Goal: Task Accomplishment & Management: Complete application form

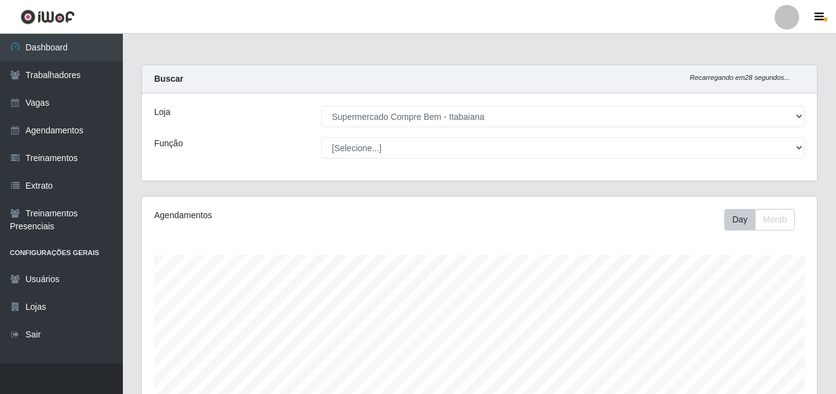
select select "264"
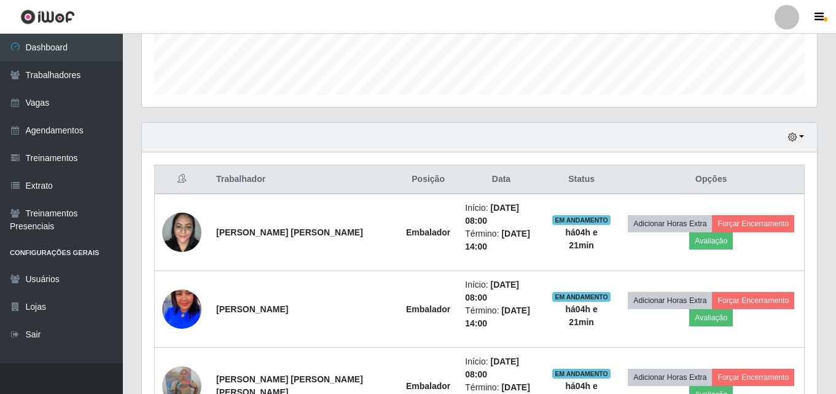
scroll to position [418, 0]
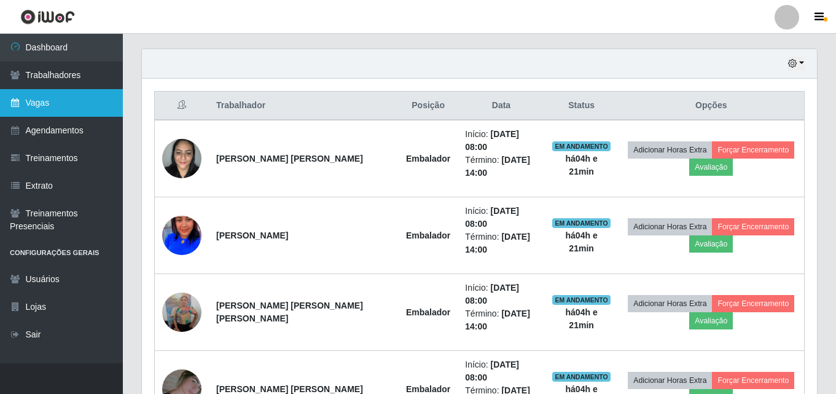
click at [44, 105] on link "Vagas" at bounding box center [61, 103] width 123 height 28
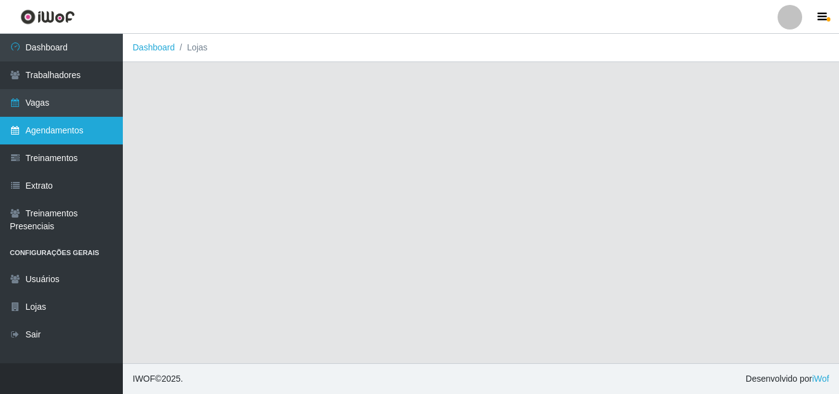
click at [49, 136] on link "Agendamentos" at bounding box center [61, 131] width 123 height 28
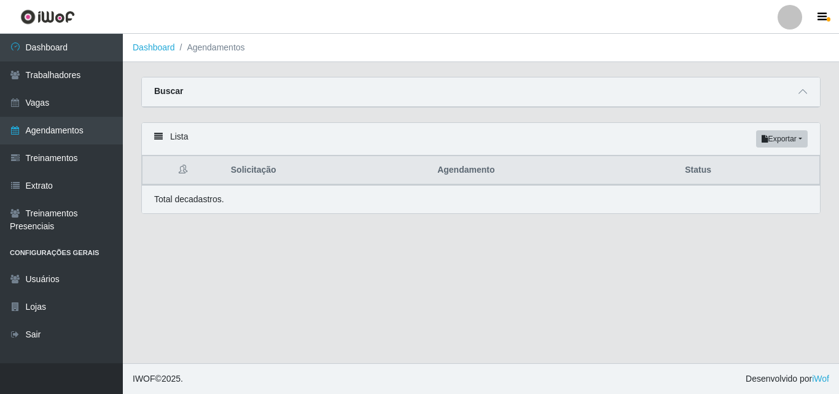
click at [209, 98] on div "Buscar" at bounding box center [481, 91] width 678 height 29
click at [803, 96] on icon at bounding box center [802, 91] width 9 height 9
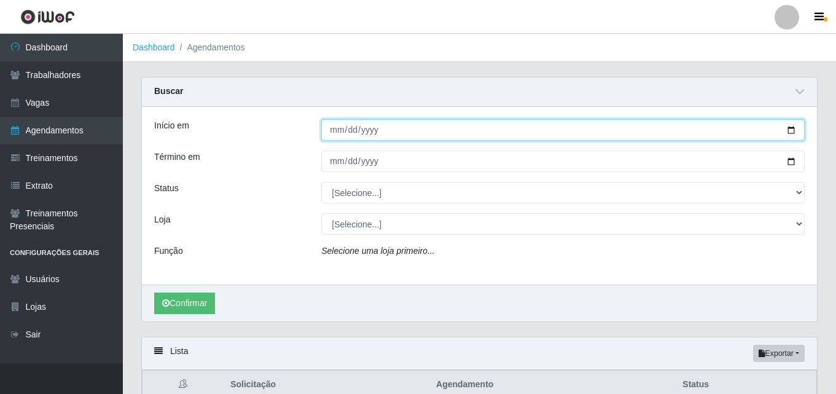
click at [445, 130] on input "Início em" at bounding box center [562, 129] width 483 height 21
click at [798, 131] on input "Início em" at bounding box center [562, 129] width 483 height 21
click at [790, 131] on input "Início em" at bounding box center [562, 129] width 483 height 21
type input "[DATE]"
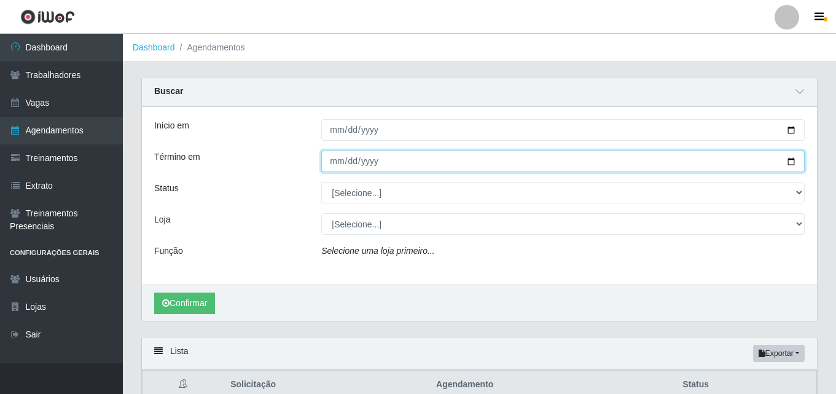
click at [794, 159] on input "Término em" at bounding box center [562, 160] width 483 height 21
type input "[DATE]"
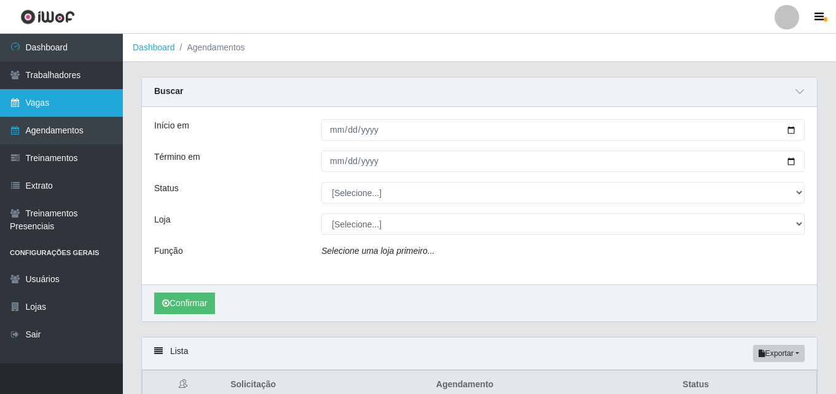
click at [40, 104] on link "Vagas" at bounding box center [61, 103] width 123 height 28
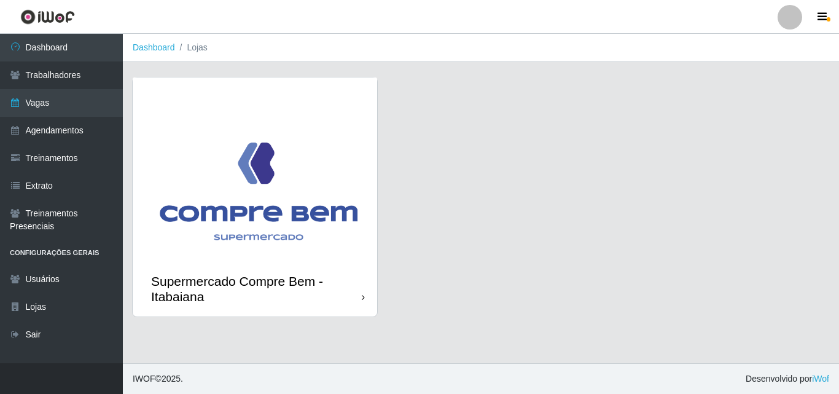
click at [225, 254] on img at bounding box center [255, 169] width 244 height 184
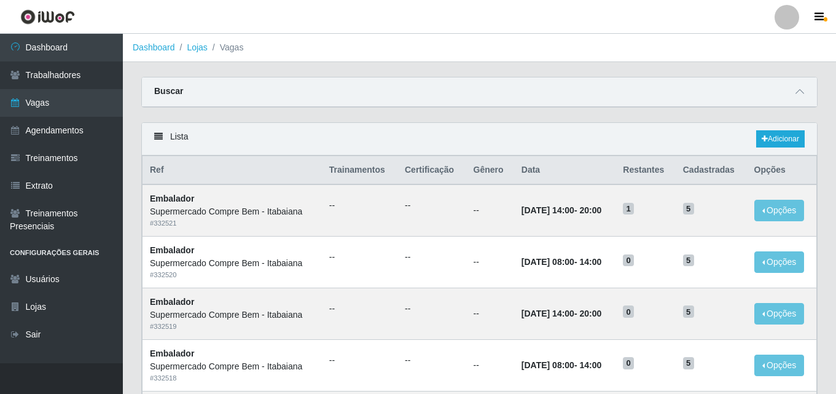
click at [792, 85] on div "Buscar" at bounding box center [479, 91] width 675 height 29
click at [800, 95] on icon at bounding box center [799, 91] width 9 height 9
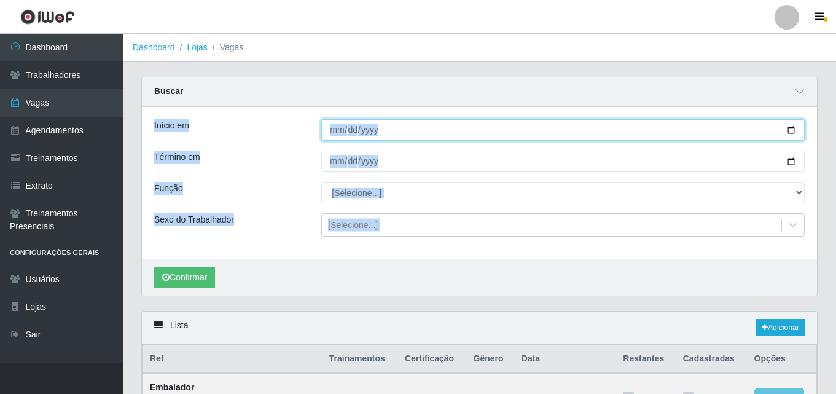
click at [790, 131] on input "Início em" at bounding box center [562, 129] width 483 height 21
type input "[DATE]"
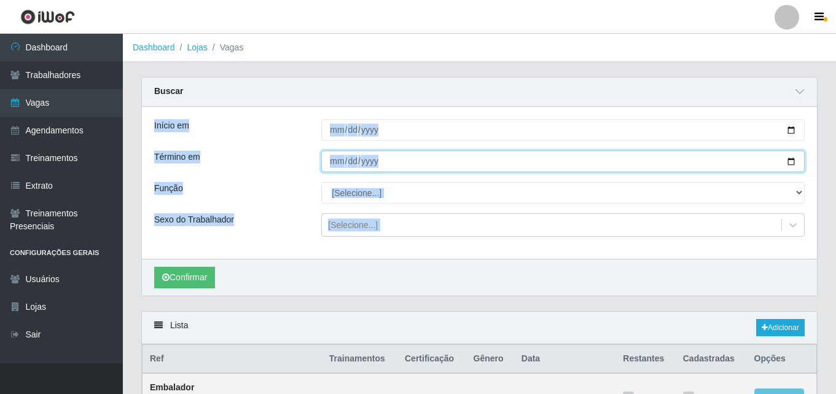
click at [792, 162] on input "Término em" at bounding box center [562, 160] width 483 height 21
type input "[DATE]"
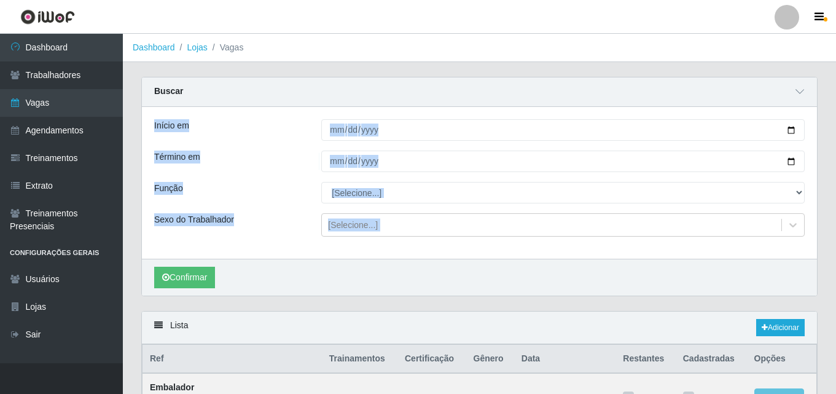
click at [481, 209] on div "Início em [DATE] Término em [DATE] Função [Selecione...] ASG ASG + ASG ++ Auxil…" at bounding box center [479, 183] width 675 height 152
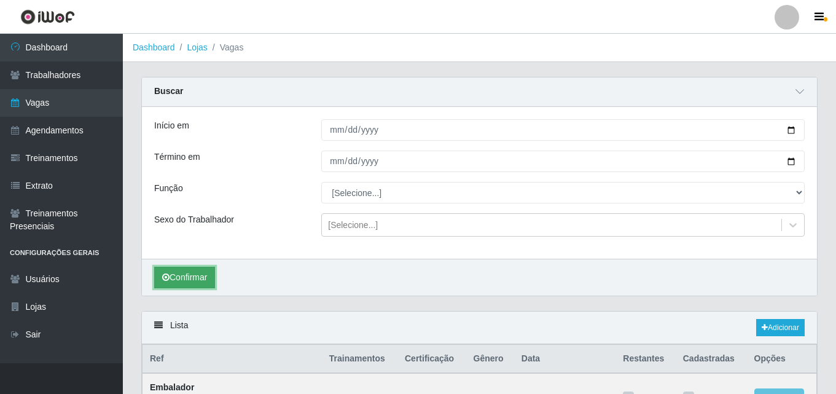
click at [194, 282] on button "Confirmar" at bounding box center [184, 277] width 61 height 21
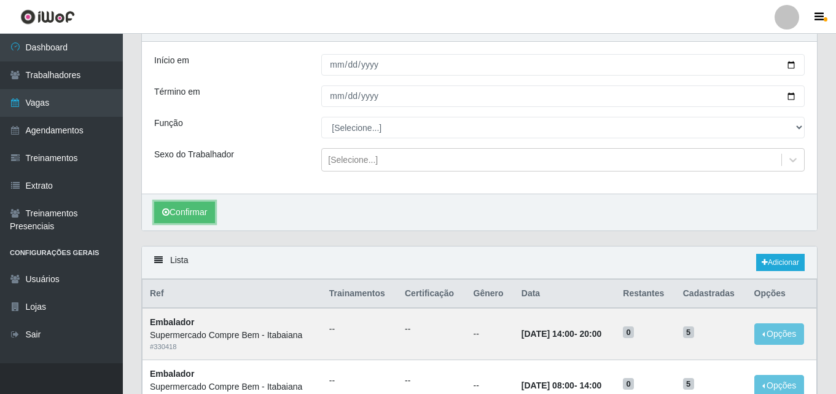
scroll to position [44, 0]
